Goal: Information Seeking & Learning: Learn about a topic

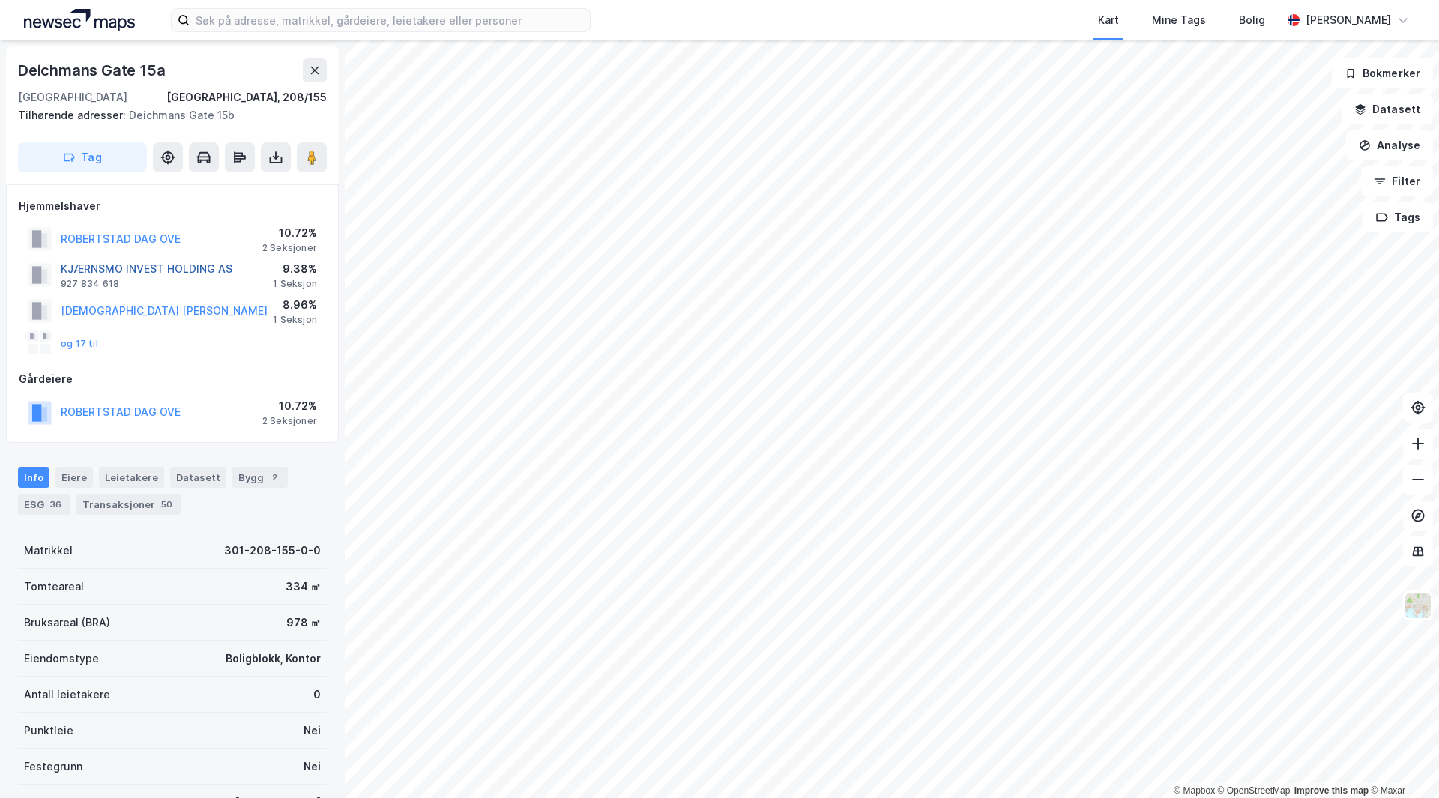
click at [0, 0] on button "KJÆRNSMO INVEST HOLDING AS" at bounding box center [0, 0] width 0 height 0
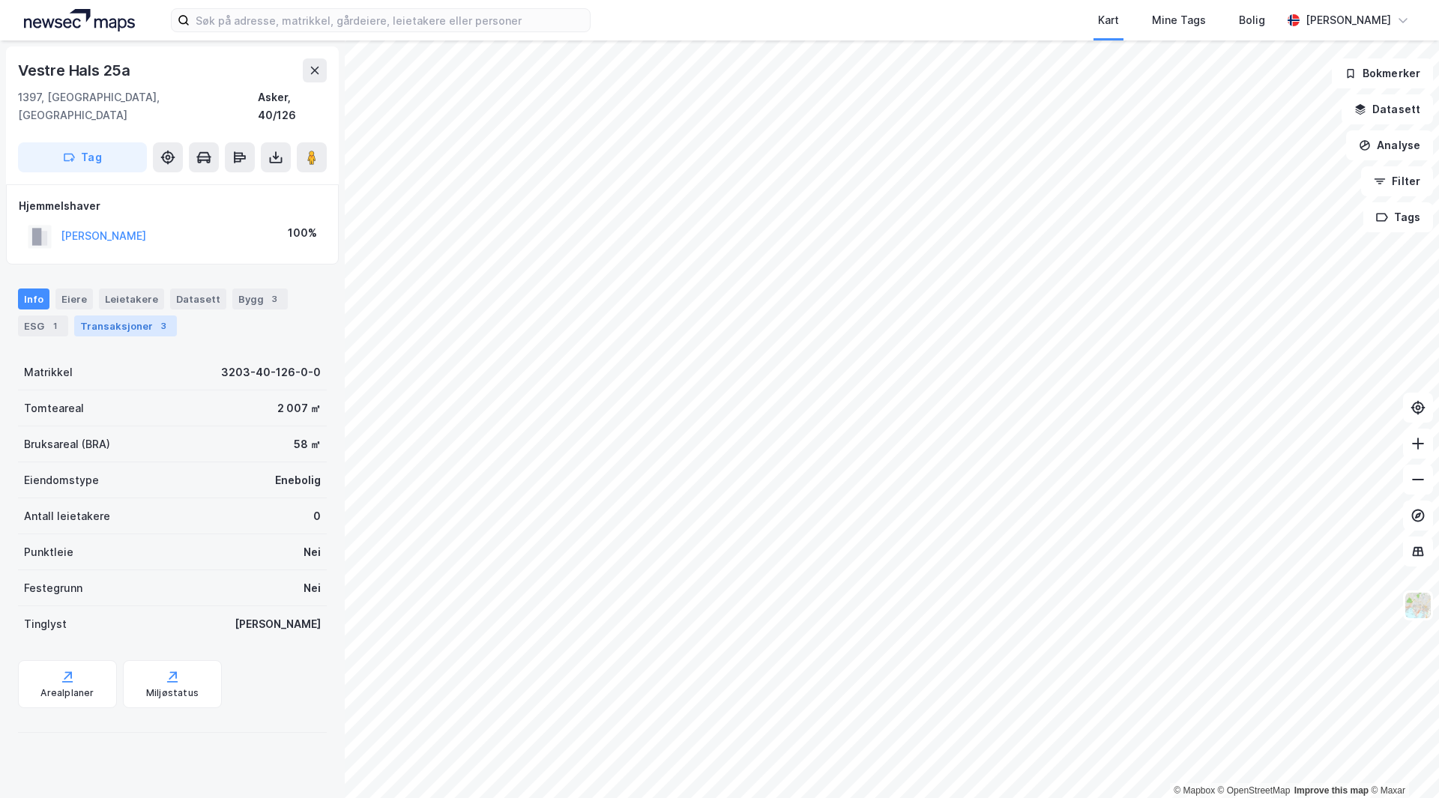
click at [98, 316] on div "Transaksjoner 3" at bounding box center [125, 326] width 103 height 21
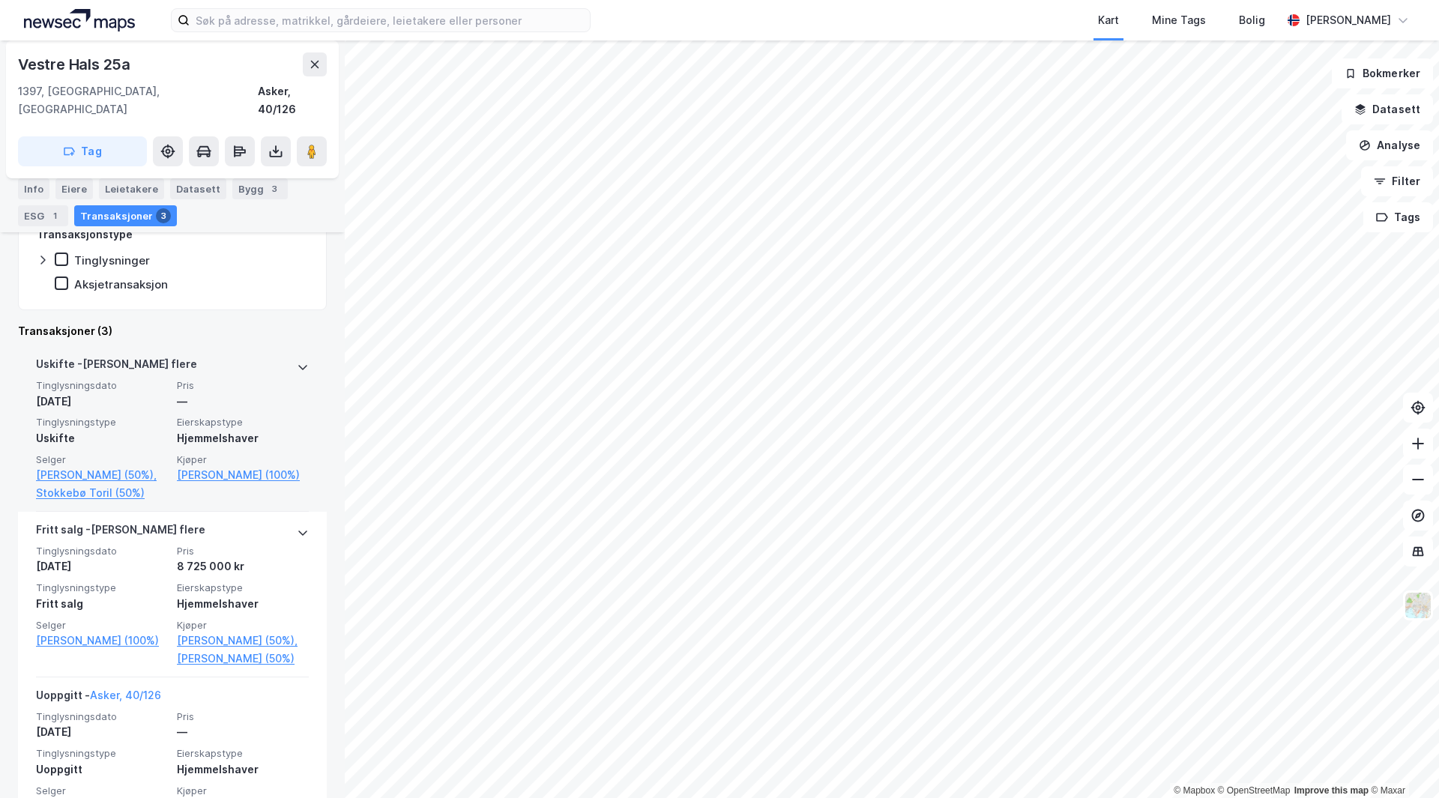
scroll to position [315, 0]
